Goal: Navigation & Orientation: Find specific page/section

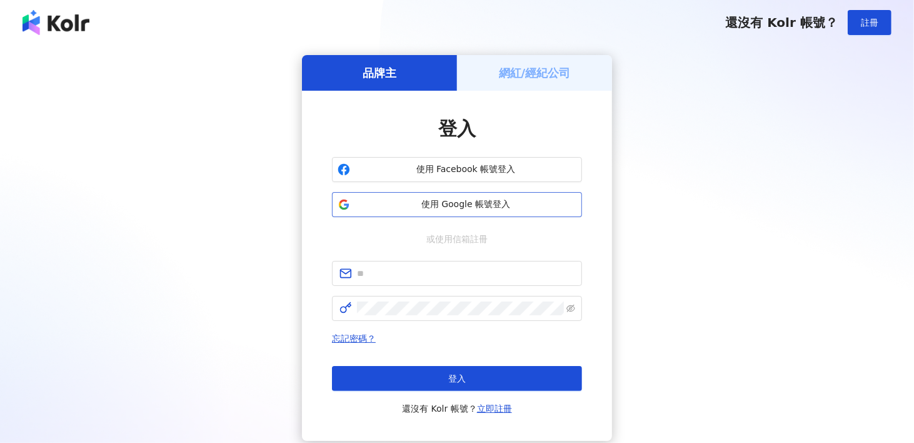
click at [436, 202] on span "使用 Google 帳號登入" at bounding box center [465, 204] width 221 height 13
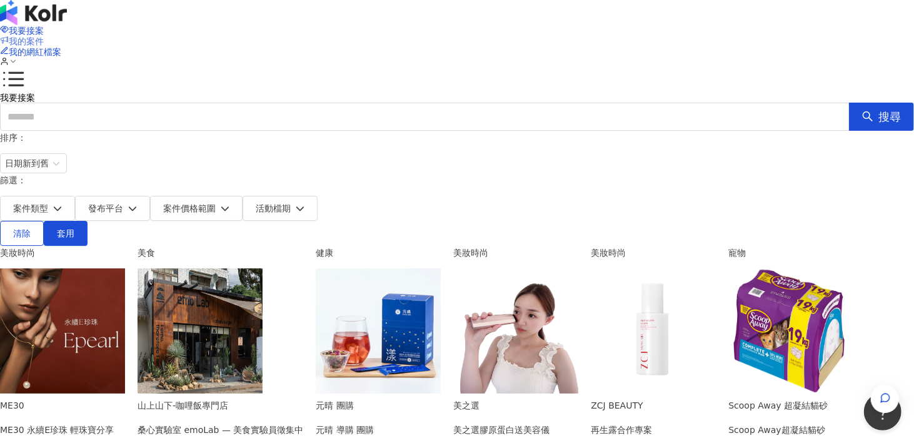
click at [44, 36] on span "我的案件" at bounding box center [26, 41] width 35 height 10
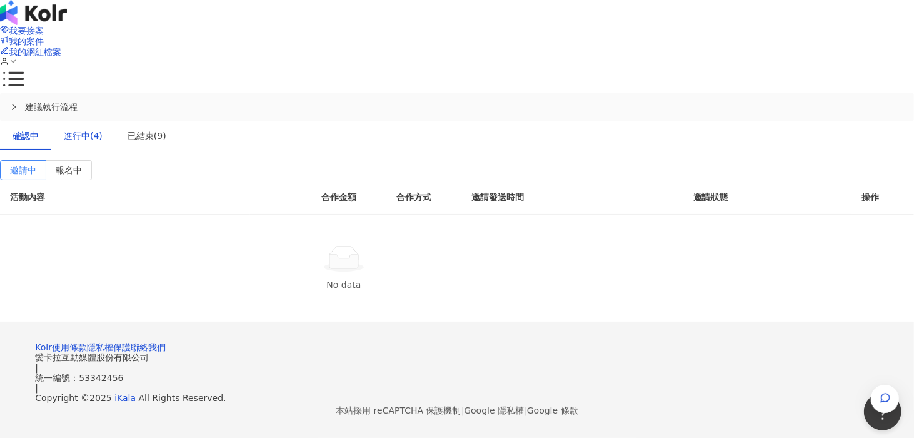
click at [103, 129] on div "進行中(4)" at bounding box center [83, 136] width 39 height 14
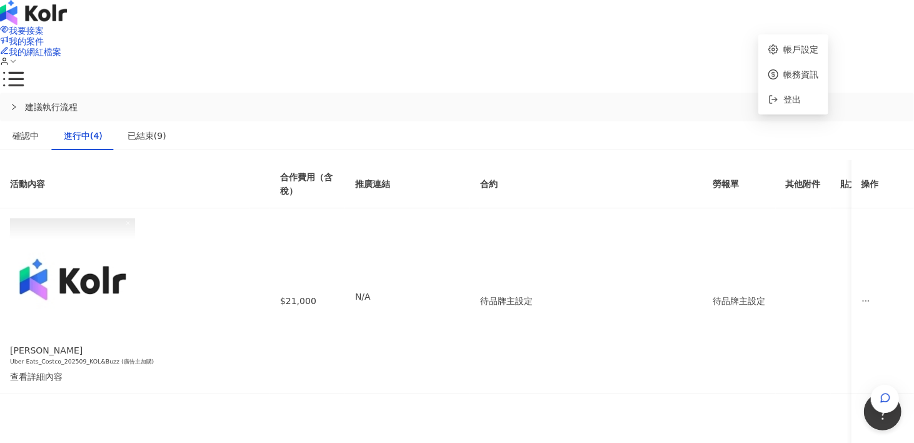
click at [9, 57] on icon at bounding box center [4, 61] width 9 height 9
click at [787, 44] on link "帳戶設定" at bounding box center [800, 49] width 35 height 10
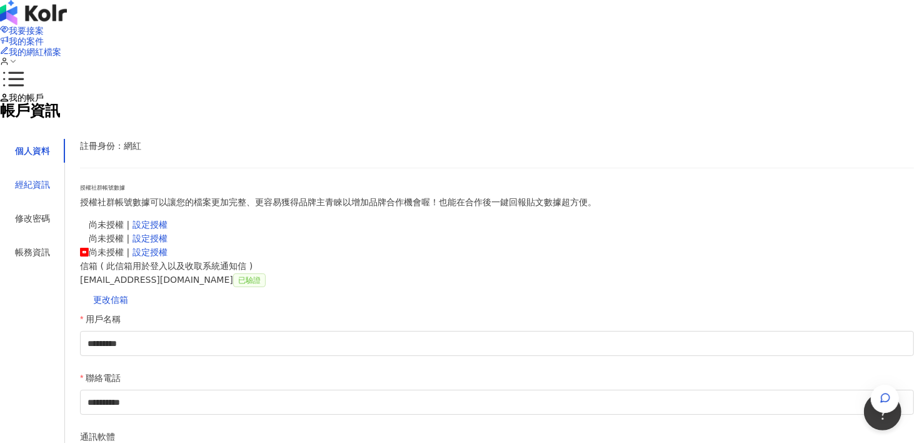
click at [50, 191] on div "經紀資訊" at bounding box center [32, 185] width 35 height 14
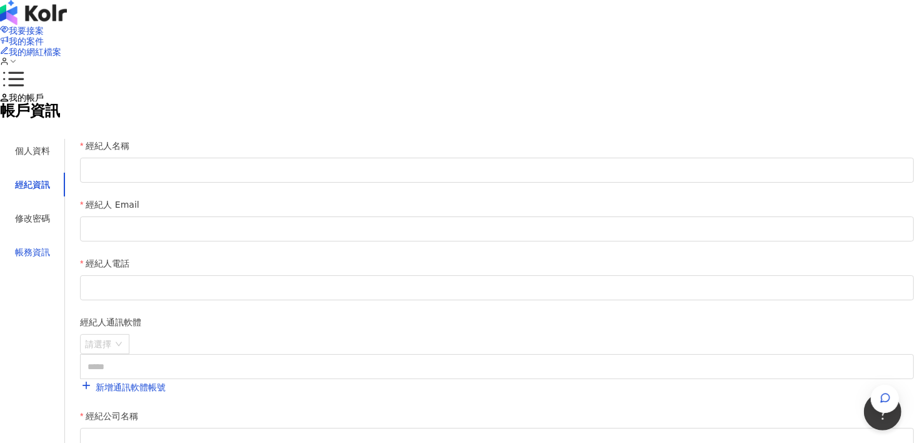
click at [50, 259] on div "帳務資訊" at bounding box center [32, 252] width 35 height 14
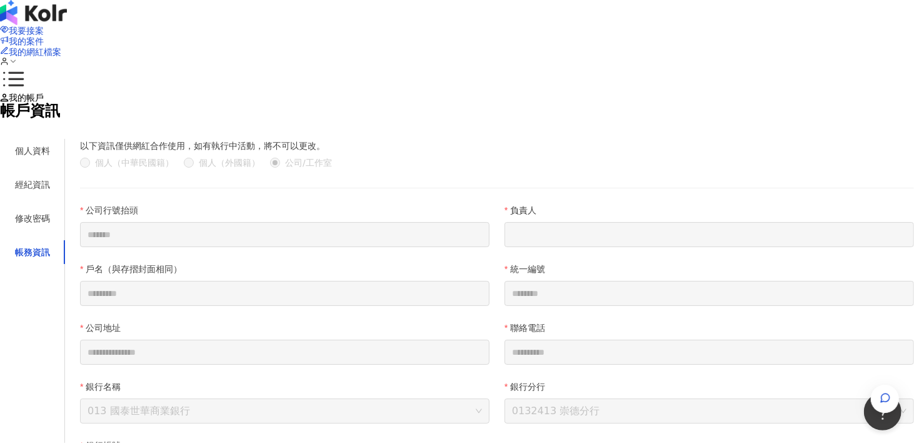
click at [733, 50] on div "我要接案 我的案件 我的網紅檔案" at bounding box center [457, 46] width 914 height 93
click at [548, 93] on div "我的帳戶" at bounding box center [457, 98] width 914 height 10
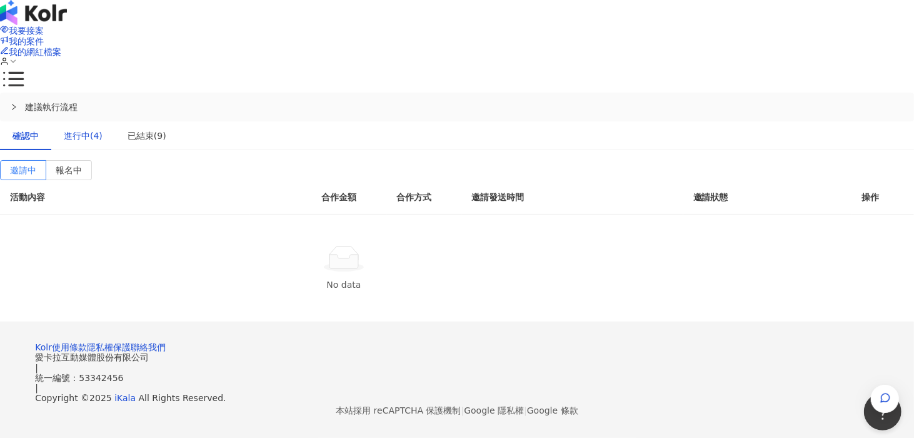
click at [103, 129] on div "進行中(4)" at bounding box center [83, 136] width 39 height 14
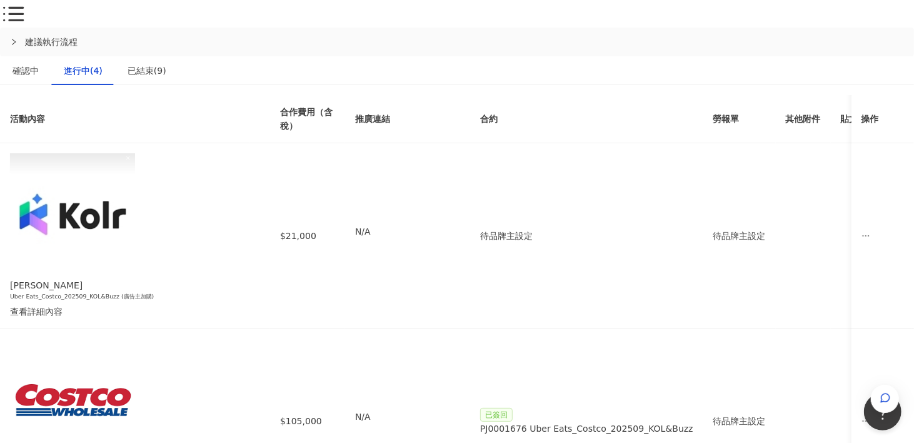
scroll to position [63, 0]
